Goal: Transaction & Acquisition: Purchase product/service

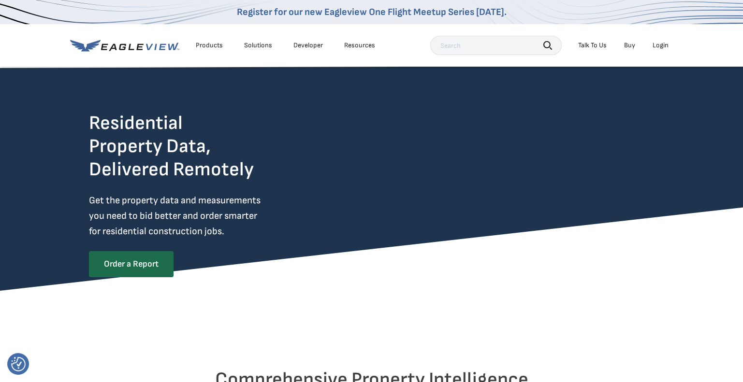
click at [661, 46] on div "Login" at bounding box center [660, 45] width 16 height 9
click at [658, 43] on div "Login" at bounding box center [660, 45] width 16 height 9
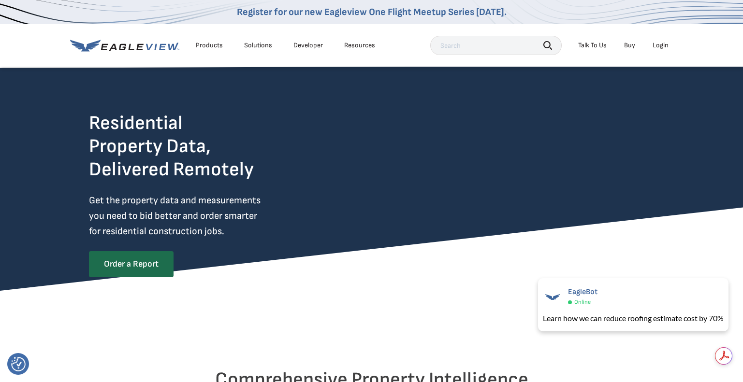
click at [663, 45] on div "Login" at bounding box center [660, 45] width 16 height 9
click at [652, 297] on div "EagleBot Online" at bounding box center [633, 296] width 190 height 22
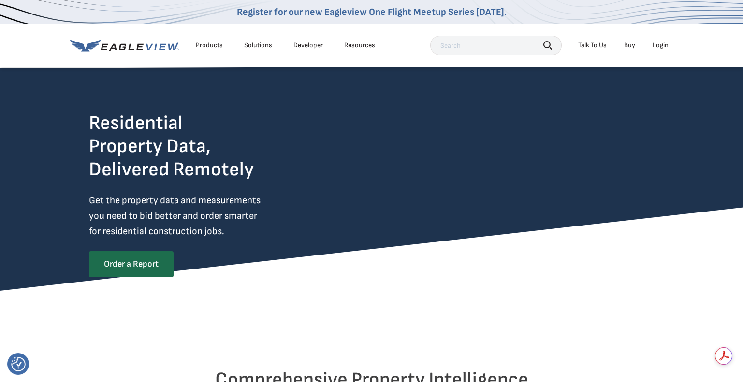
click at [659, 44] on div "Login" at bounding box center [660, 45] width 16 height 9
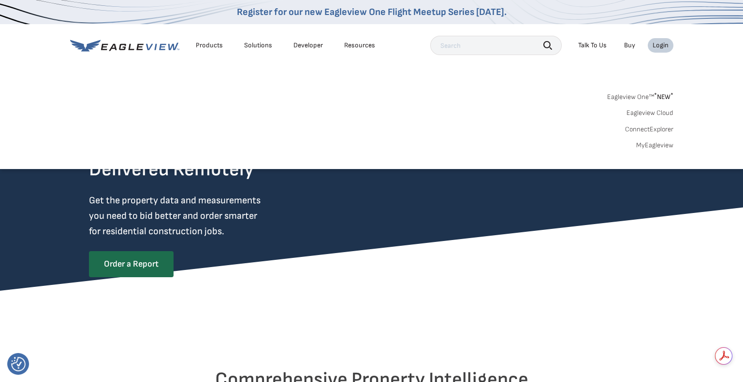
click at [661, 94] on span "* NEW *" at bounding box center [663, 97] width 19 height 8
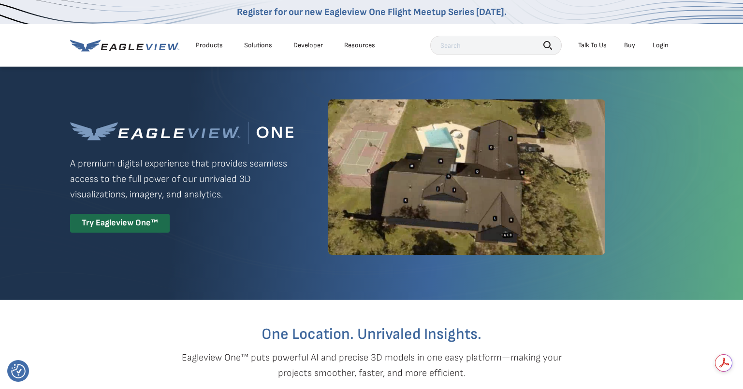
click at [464, 48] on input "text" at bounding box center [495, 45] width 131 height 19
click at [131, 227] on div "Try Eagleview One™" at bounding box center [120, 223] width 100 height 19
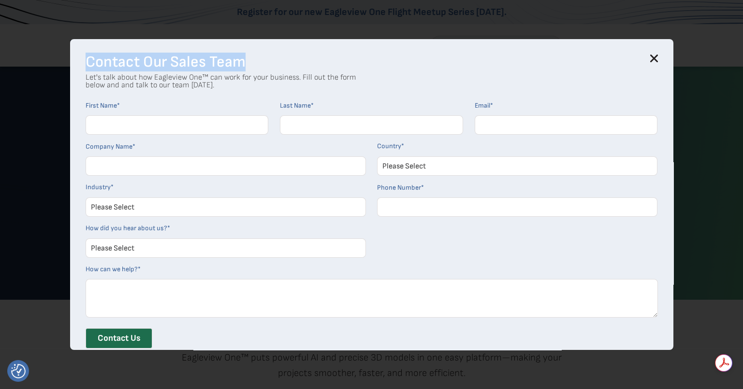
click at [658, 54] on div "Contact Our Sales Team Let's talk about how Eagleview One™ can work for your bu…" at bounding box center [371, 195] width 603 height 312
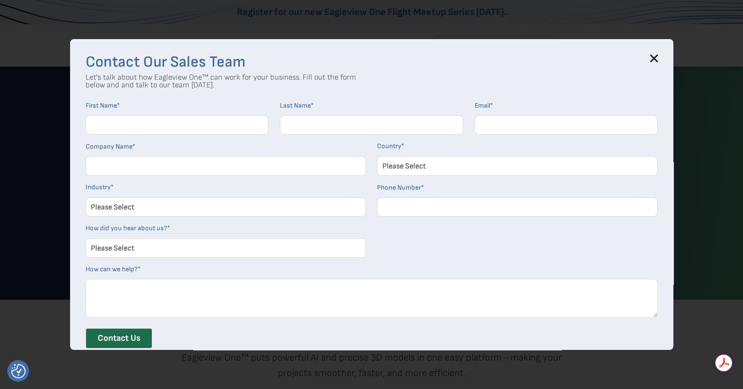
click at [657, 58] on icon at bounding box center [653, 58] width 6 height 6
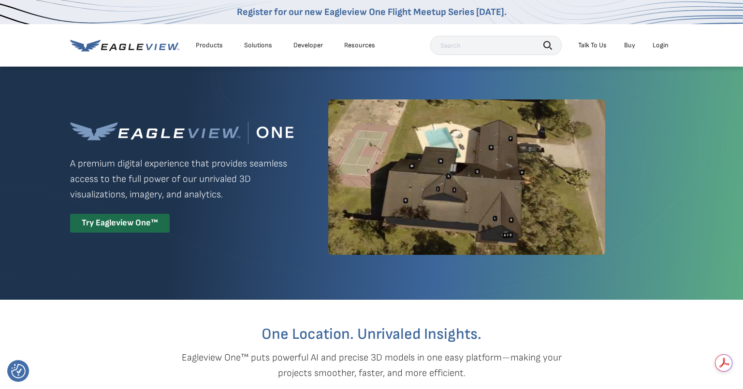
click at [208, 46] on div "Products" at bounding box center [209, 45] width 27 height 9
click at [658, 43] on div "Login" at bounding box center [660, 45] width 16 height 9
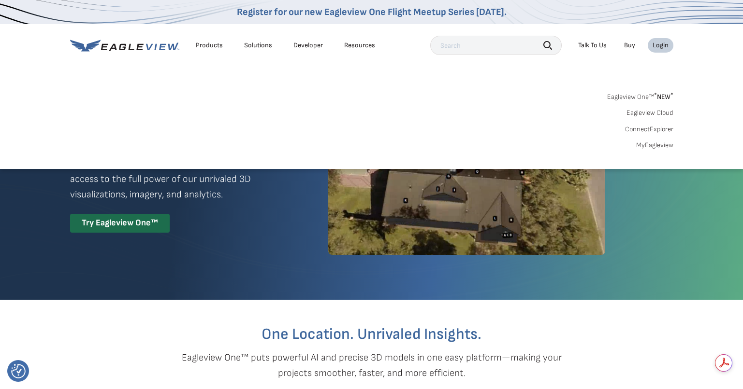
click at [650, 146] on link "MyEagleview" at bounding box center [654, 145] width 37 height 9
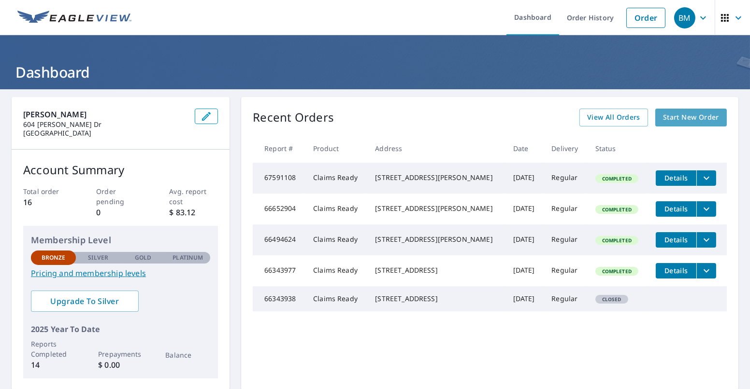
click at [677, 113] on span "Start New Order" at bounding box center [691, 118] width 56 height 12
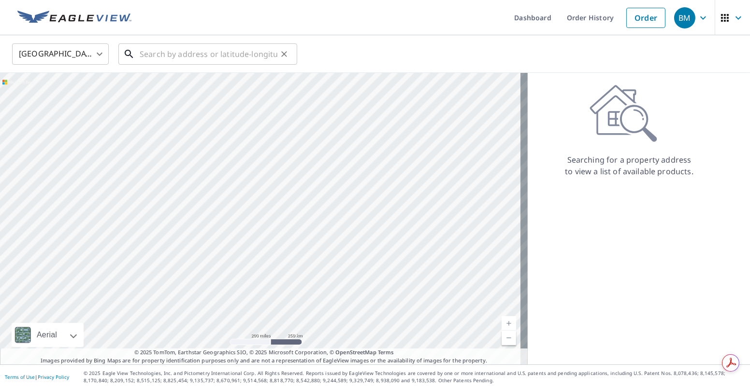
click at [168, 54] on input "text" at bounding box center [209, 54] width 138 height 27
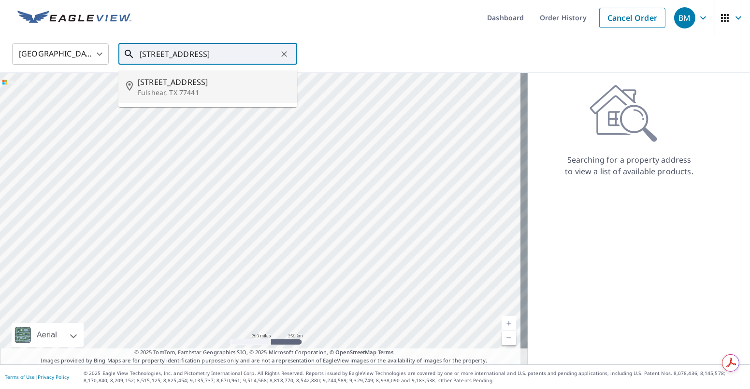
click at [177, 85] on span "[STREET_ADDRESS]" at bounding box center [214, 82] width 152 height 12
type input "[STREET_ADDRESS]"
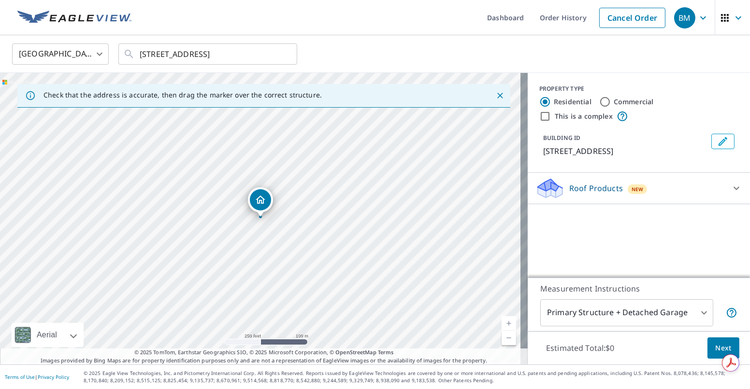
click at [258, 200] on icon "Dropped pin, building 1, Residential property, 5106 Kenton Place Ln Fulshear, T…" at bounding box center [261, 200] width 12 height 12
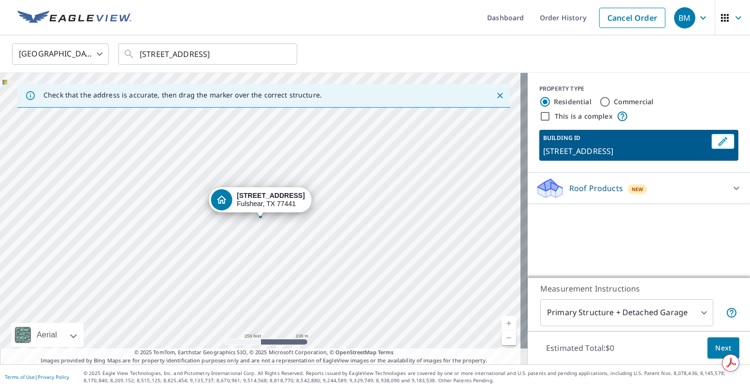
click at [730, 189] on icon at bounding box center [736, 189] width 12 height 12
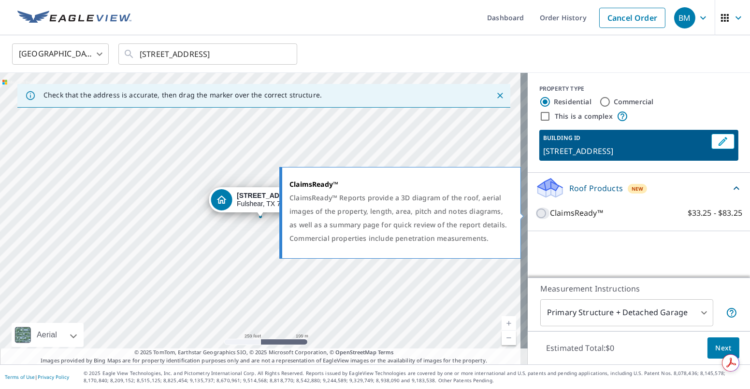
click at [535, 214] on input "ClaimsReady™ $33.25 - $83.25" at bounding box center [542, 214] width 14 height 12
checkbox input "true"
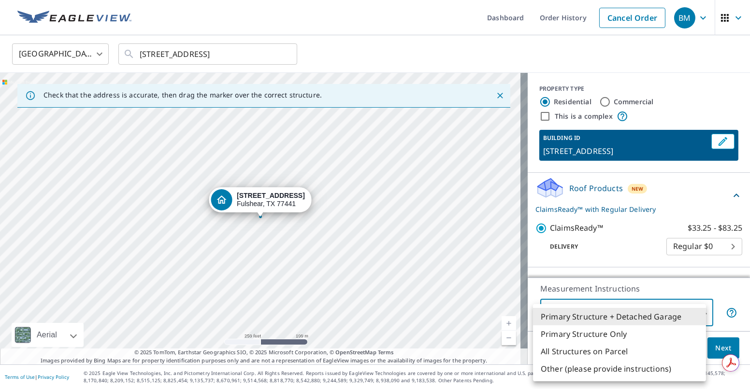
click at [698, 311] on body "BM BM Dashboard Order History Cancel Order BM [GEOGRAPHIC_DATA] [GEOGRAPHIC_DAT…" at bounding box center [375, 194] width 750 height 389
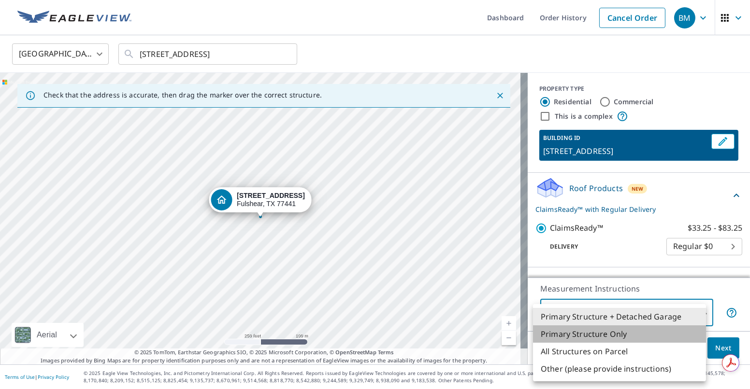
click at [583, 336] on li "Primary Structure Only" at bounding box center [619, 334] width 173 height 17
type input "2"
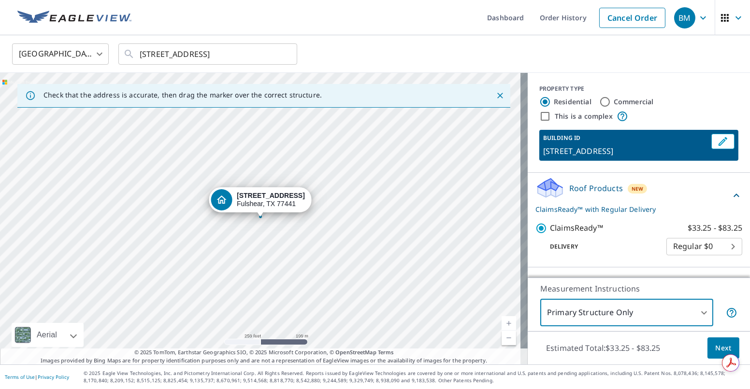
click at [715, 345] on span "Next" at bounding box center [723, 349] width 16 height 12
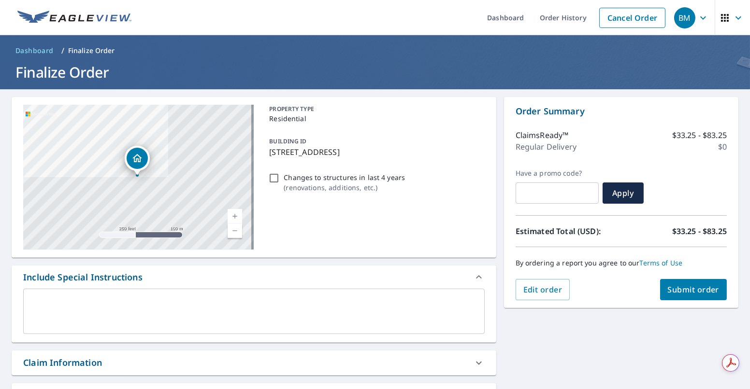
click at [689, 289] on span "Submit order" at bounding box center [694, 290] width 52 height 11
